Goal: Transaction & Acquisition: Purchase product/service

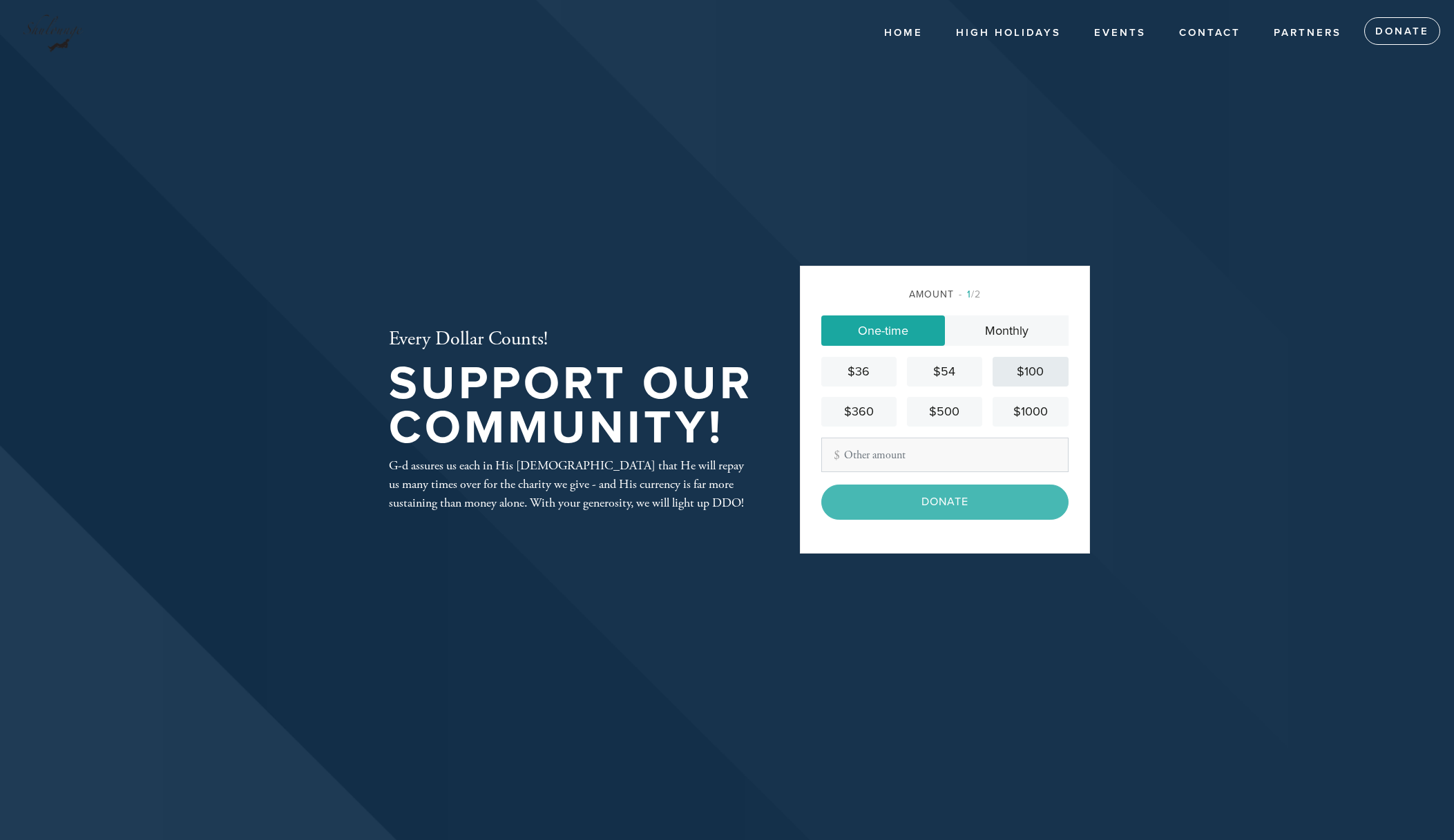
click at [1028, 368] on div "$100" at bounding box center [1030, 372] width 64 height 19
drag, startPoint x: 955, startPoint y: 493, endPoint x: 988, endPoint y: 471, distance: 39.7
click at [955, 493] on input "Donate" at bounding box center [945, 502] width 248 height 35
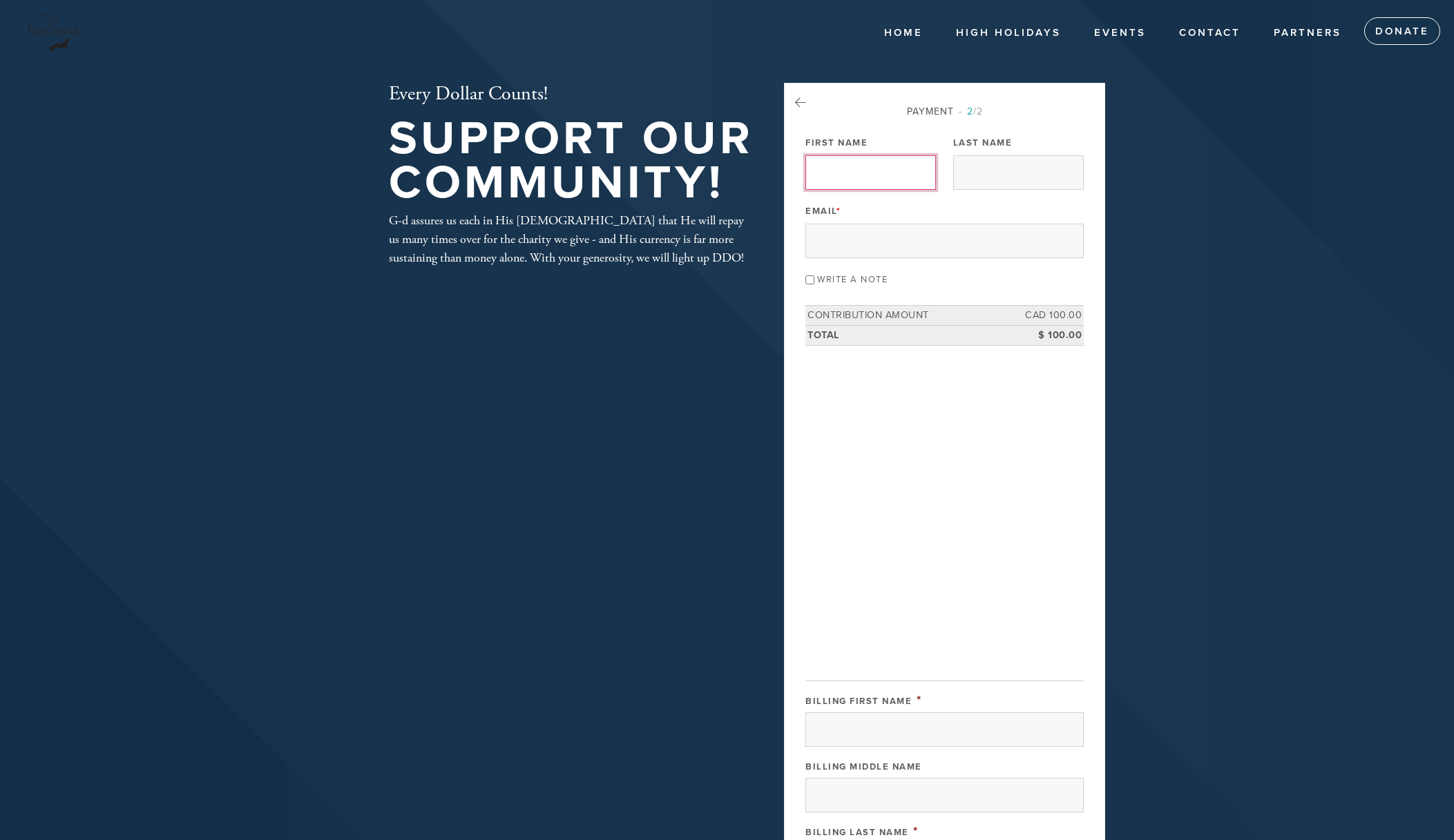
click at [858, 171] on input "First Name" at bounding box center [871, 173] width 130 height 35
type input "David"
click at [994, 169] on input "Last Name" at bounding box center [1018, 173] width 130 height 35
type input "Horowitz"
click at [860, 247] on input "Email *" at bounding box center [944, 241] width 279 height 35
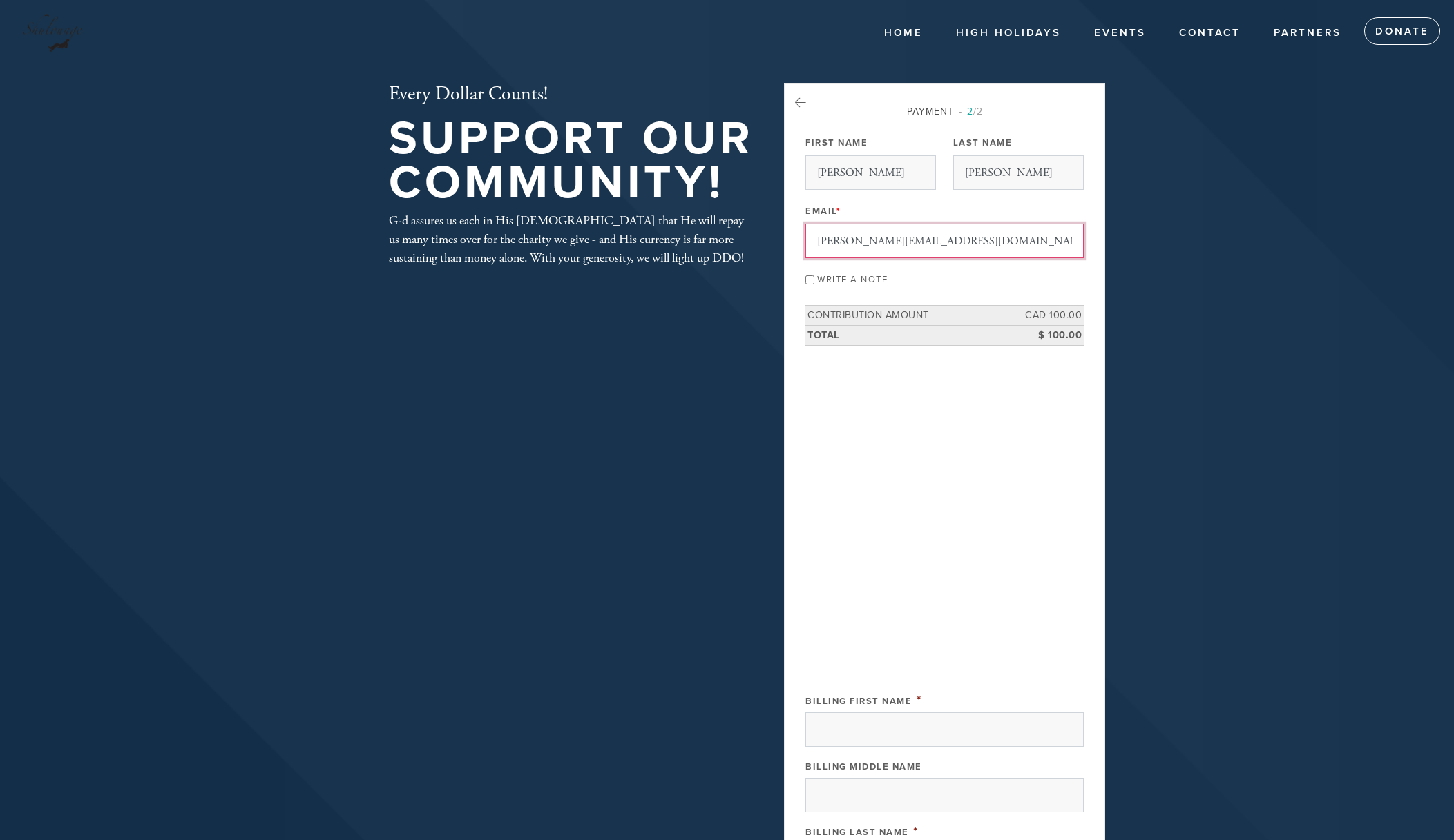
type input "david@htadirect.com"
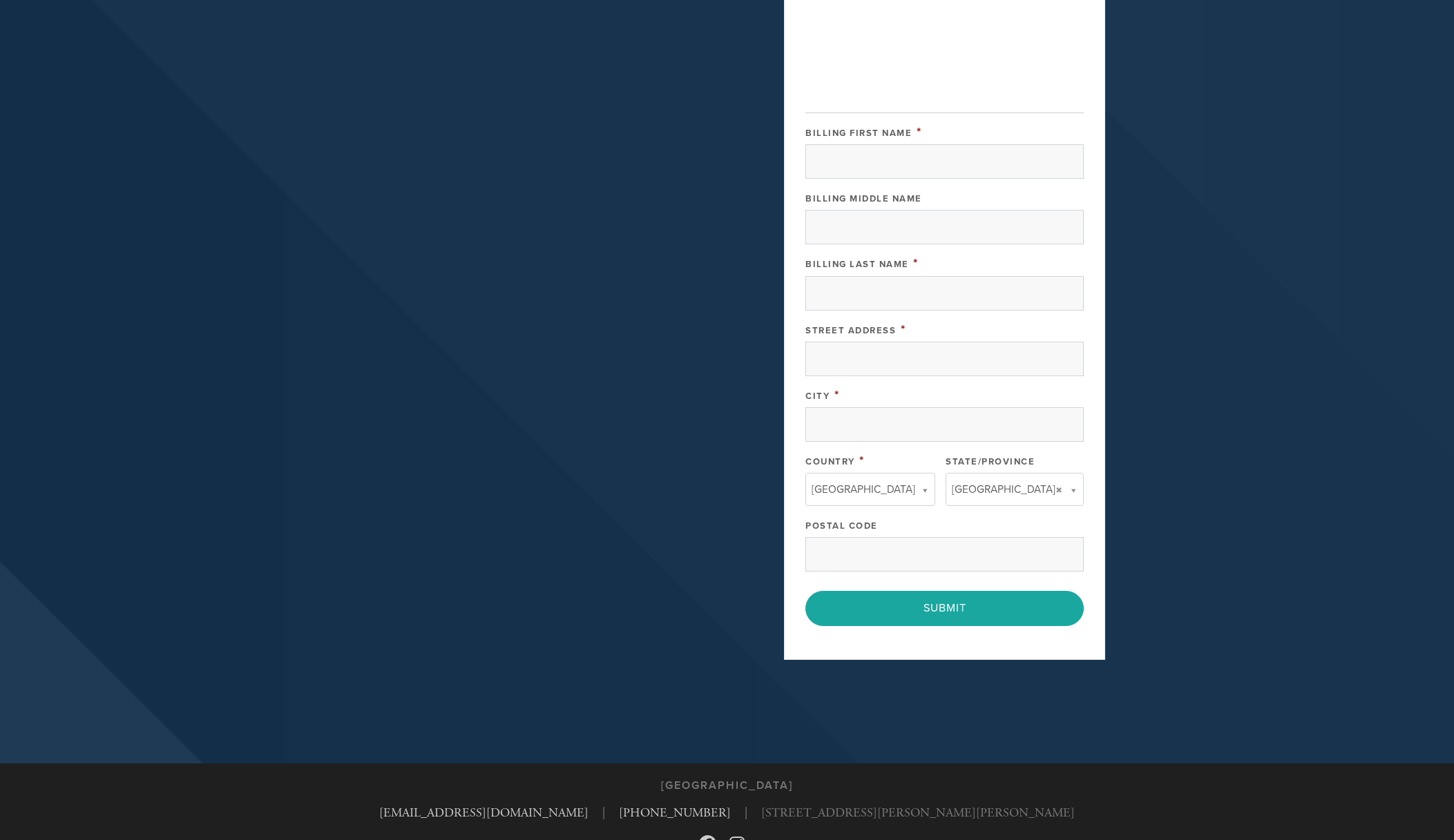
scroll to position [567, 0]
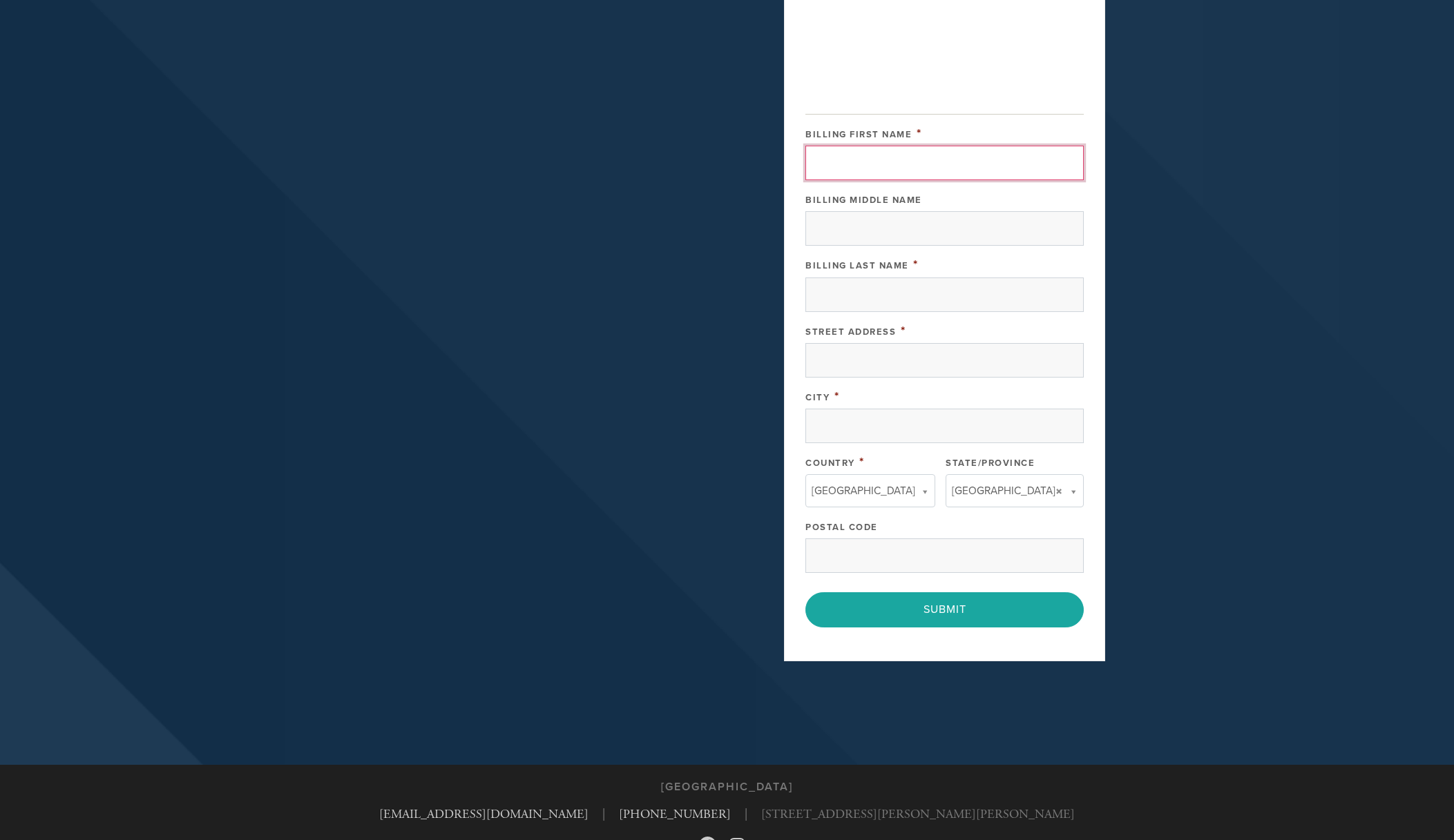
click at [867, 177] on input "Billing First Name" at bounding box center [944, 163] width 279 height 35
type input "David"
click at [855, 311] on input "Billing Last Name" at bounding box center [944, 295] width 279 height 35
type input "Horowitz"
click at [862, 371] on input "Street Address" at bounding box center [944, 360] width 279 height 35
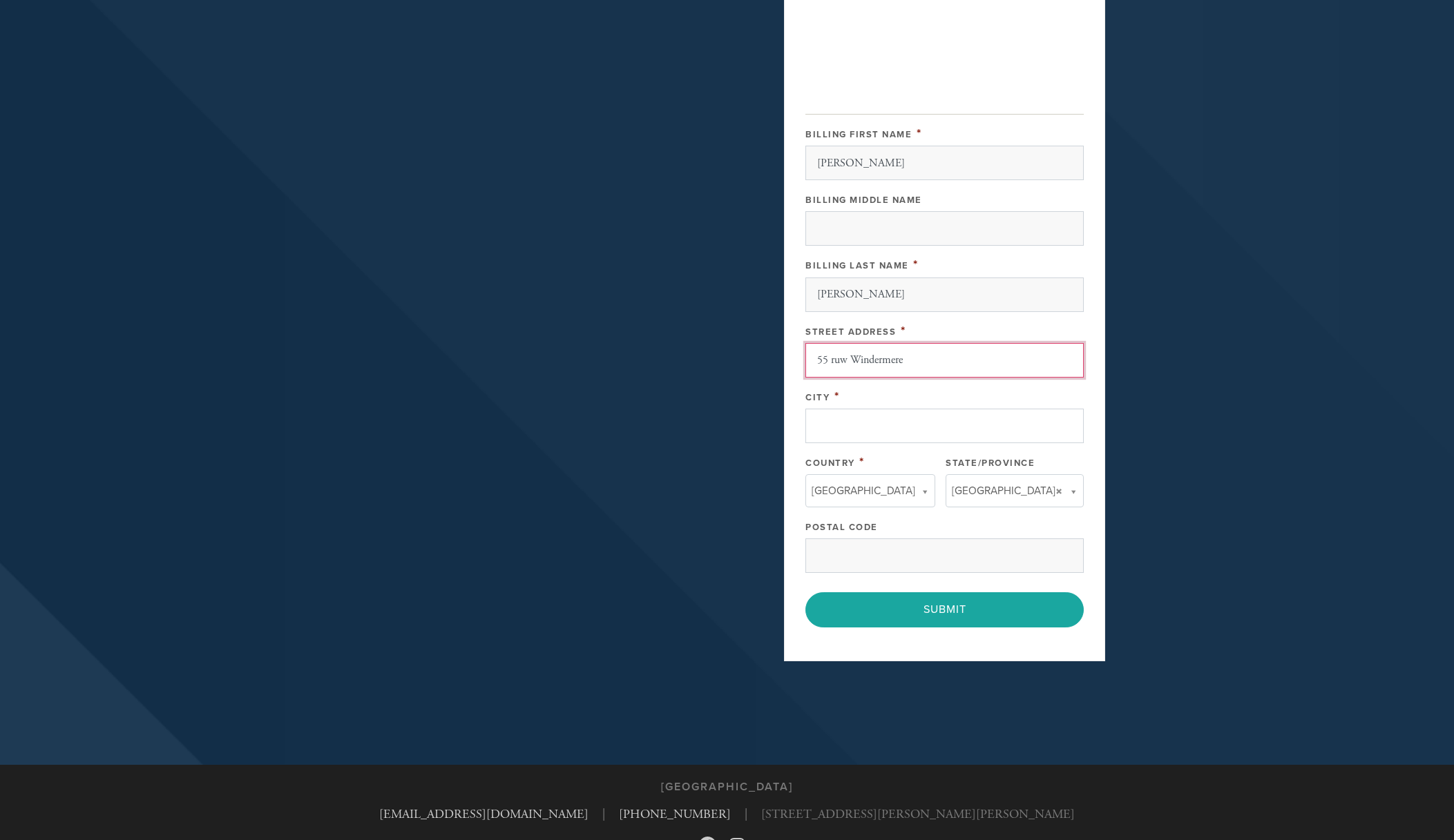
type input "55 ruw Windermere"
click at [863, 434] on input "City" at bounding box center [944, 426] width 279 height 35
type input "Dollard des Ormeaux"
click at [864, 564] on input "Postal Code" at bounding box center [944, 556] width 279 height 35
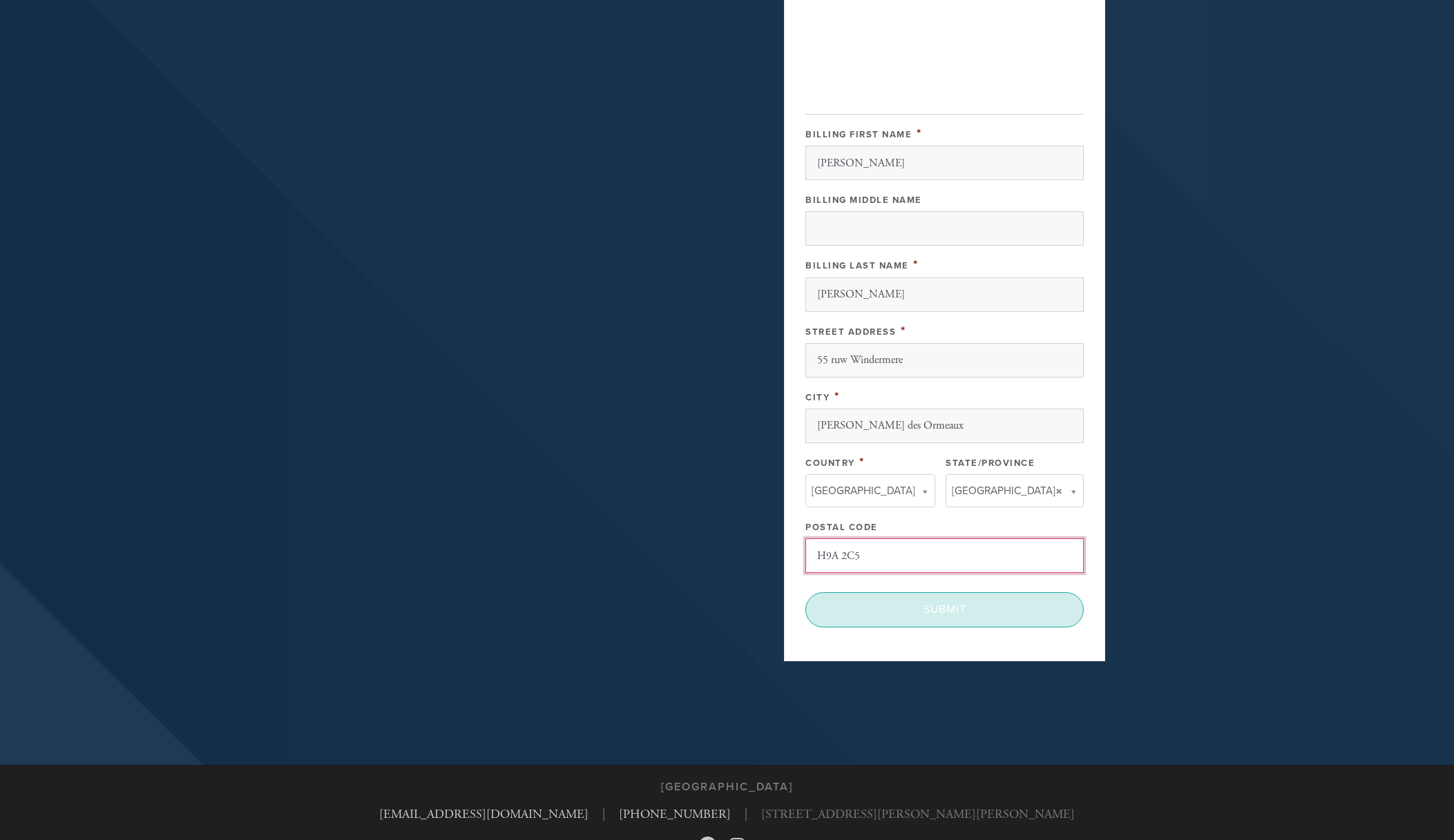
type input "H9A 2C5"
drag, startPoint x: 955, startPoint y: 619, endPoint x: 1021, endPoint y: 598, distance: 69.3
click at [960, 618] on input "Submit" at bounding box center [944, 610] width 279 height 35
